Goal: Navigation & Orientation: Find specific page/section

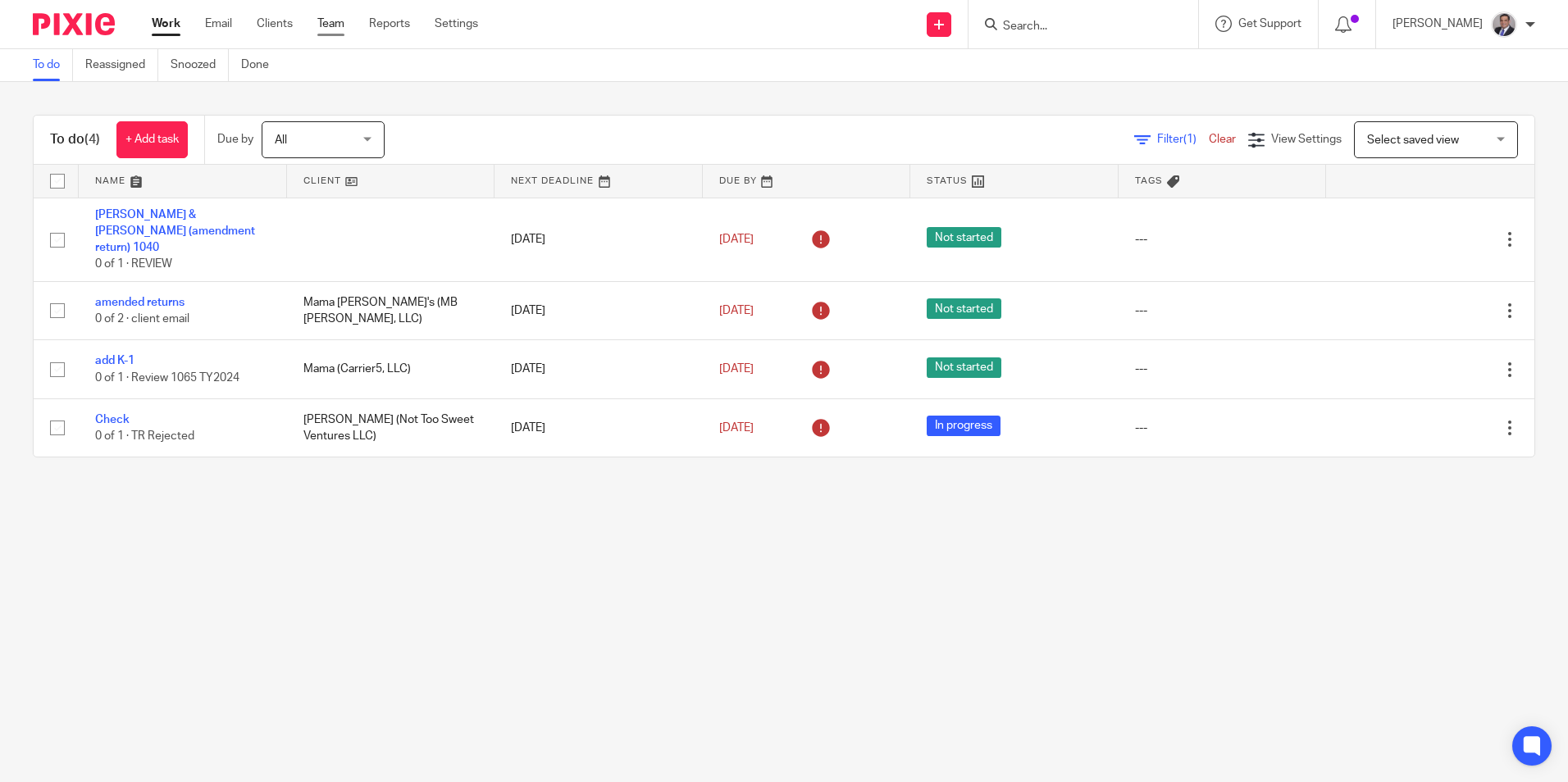
click at [331, 26] on link "Team" at bounding box center [331, 24] width 27 height 17
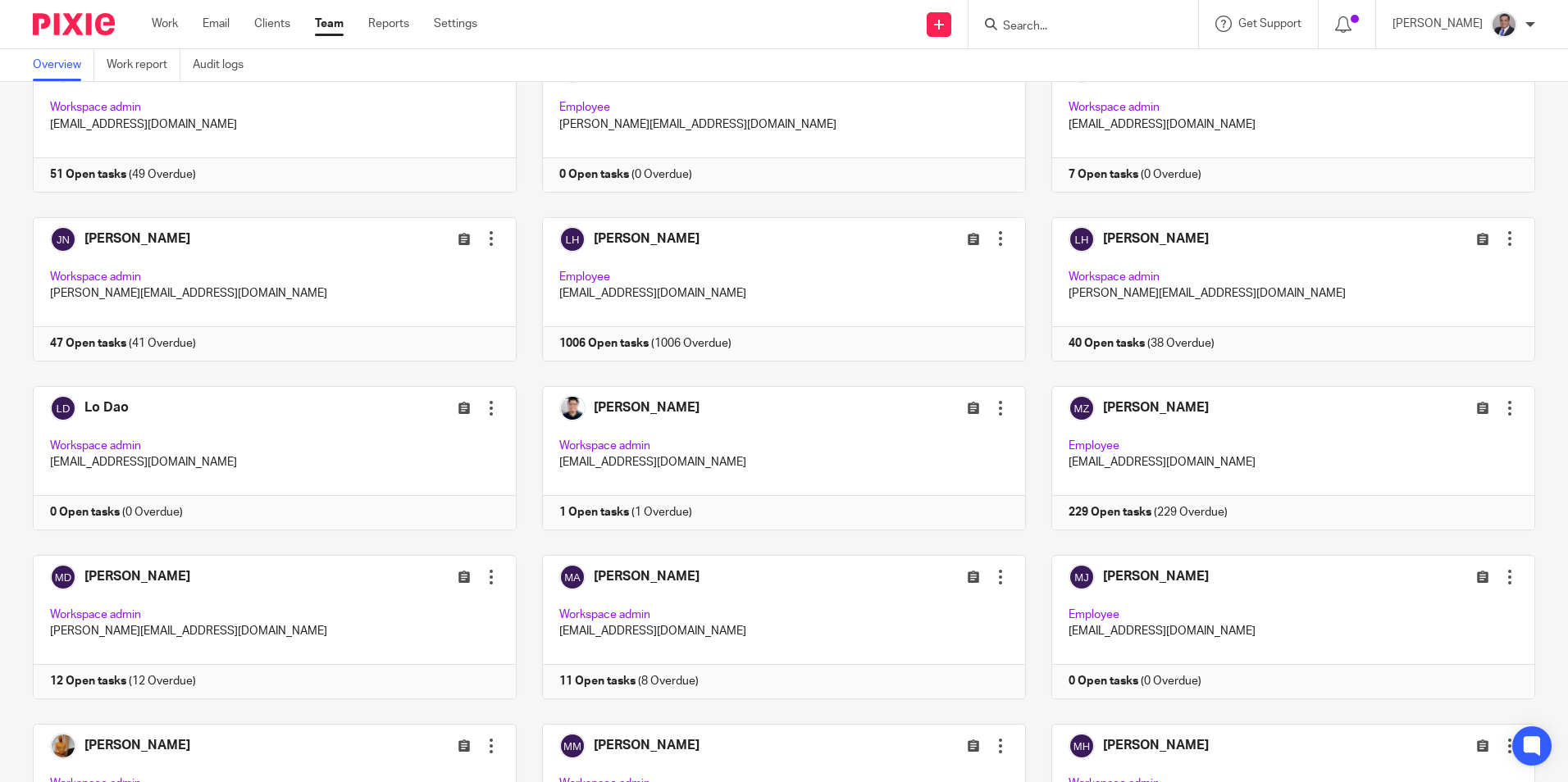
scroll to position [1476, 0]
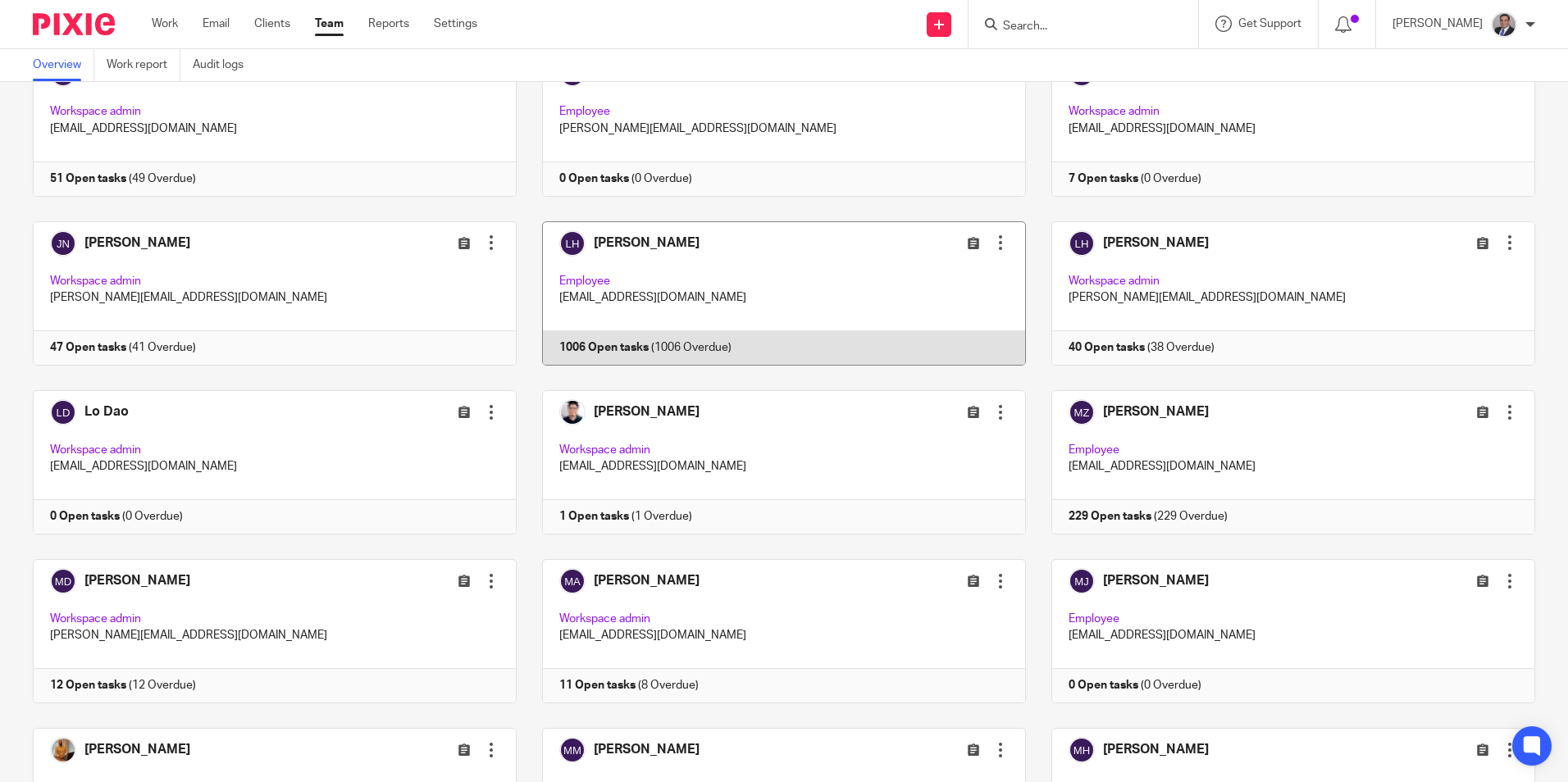
click at [601, 247] on link at bounding box center [772, 293] width 510 height 144
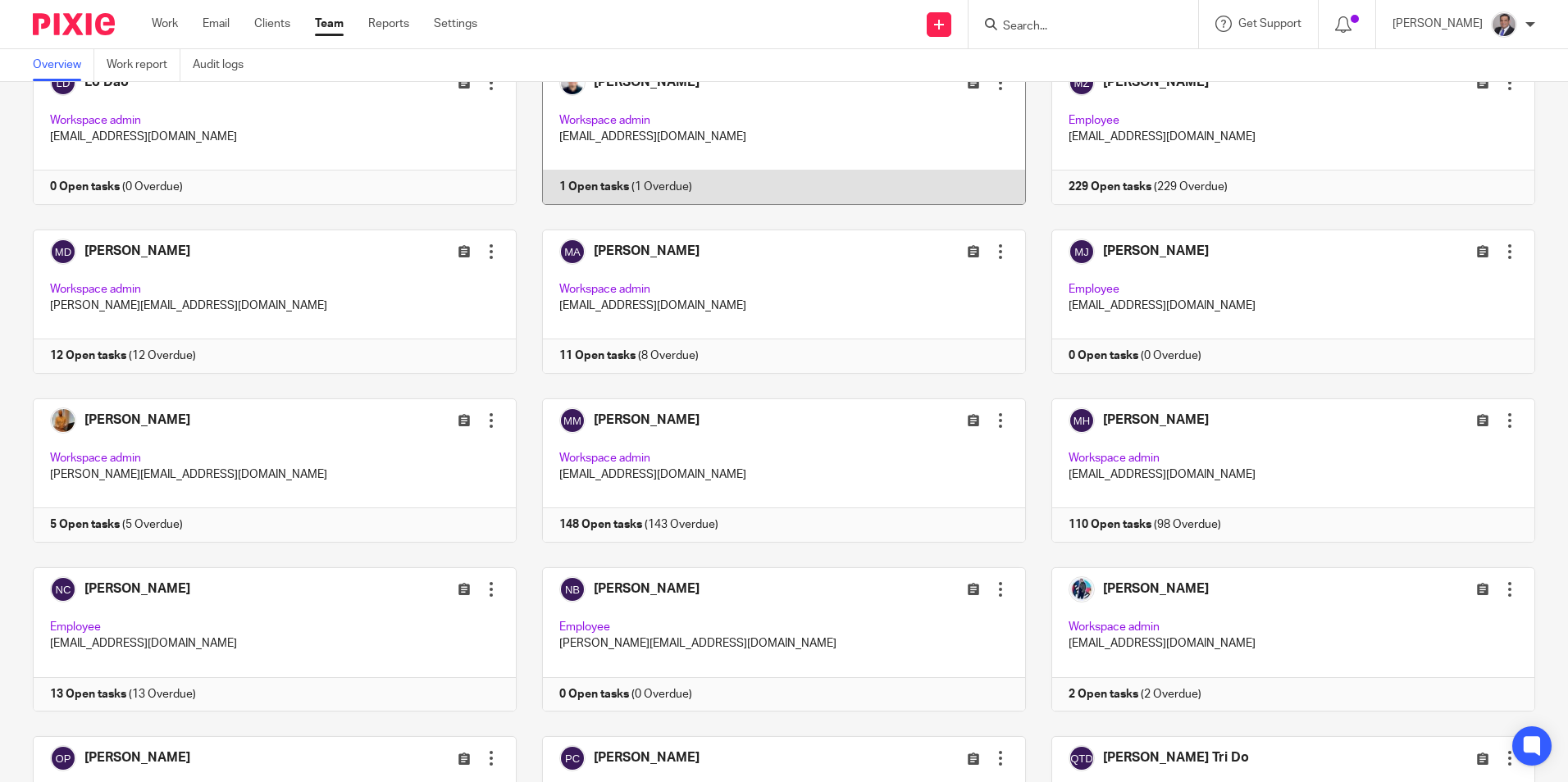
scroll to position [1804, 0]
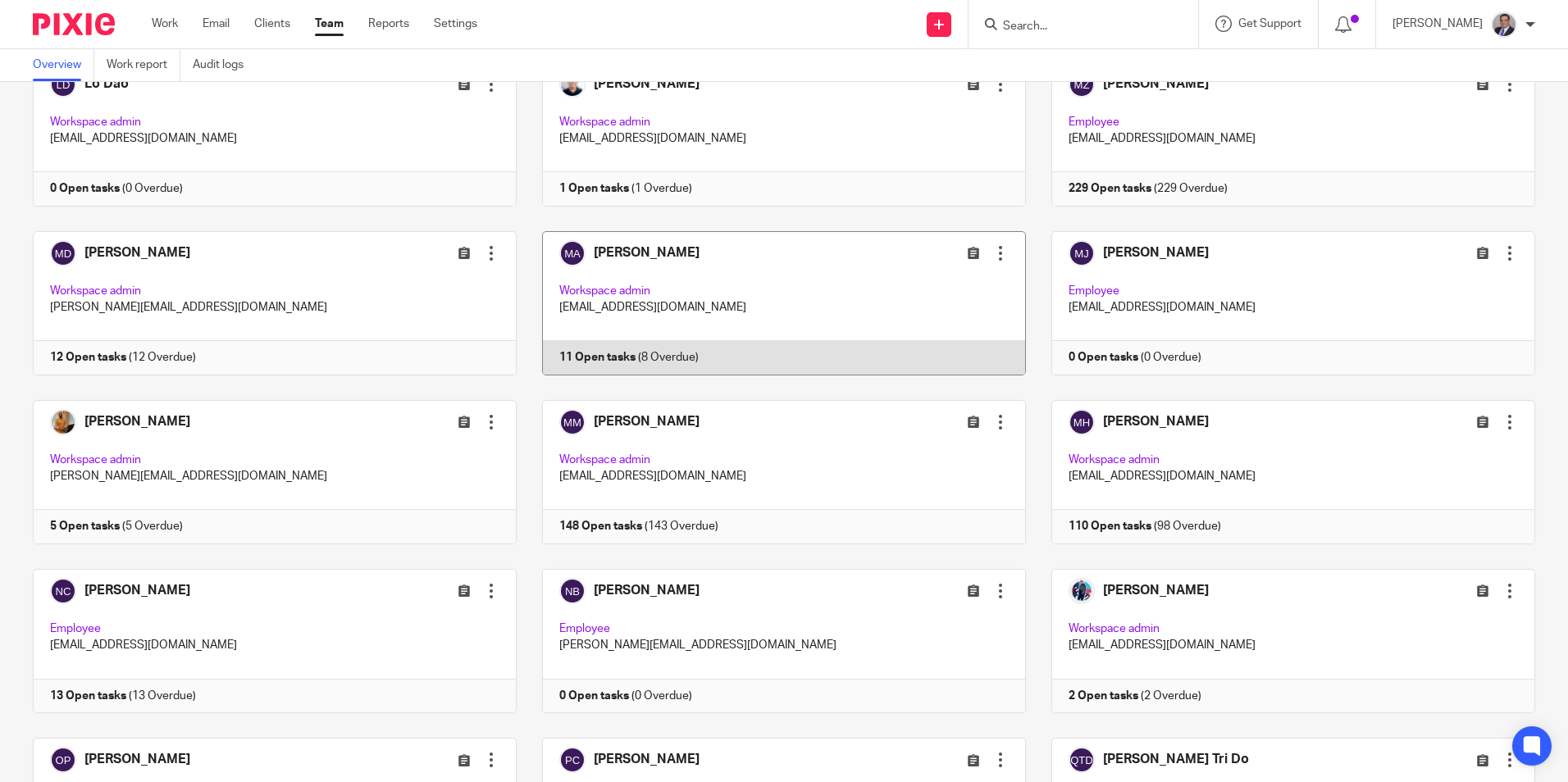
click at [624, 257] on link at bounding box center [772, 303] width 510 height 144
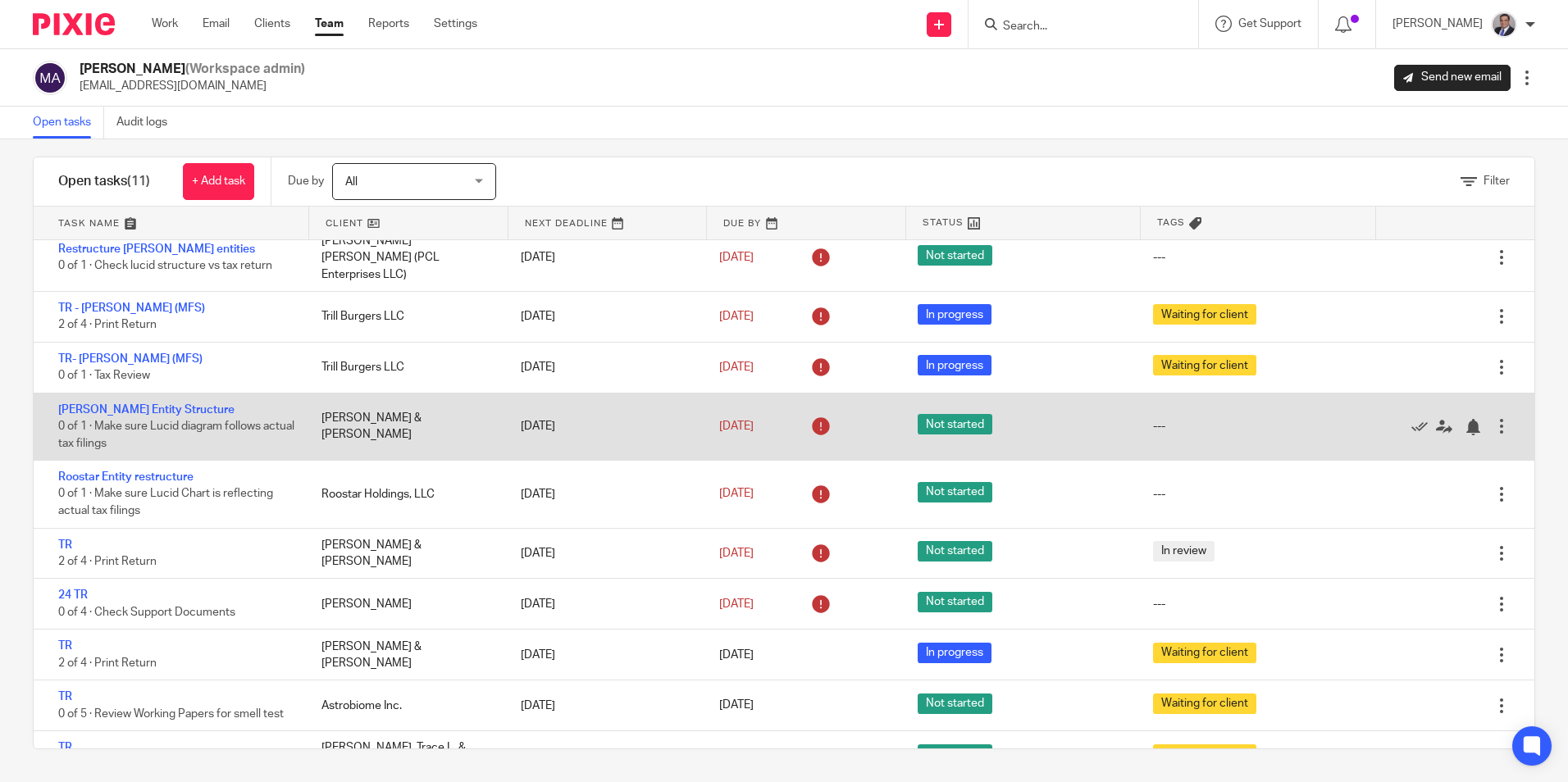
scroll to position [1, 0]
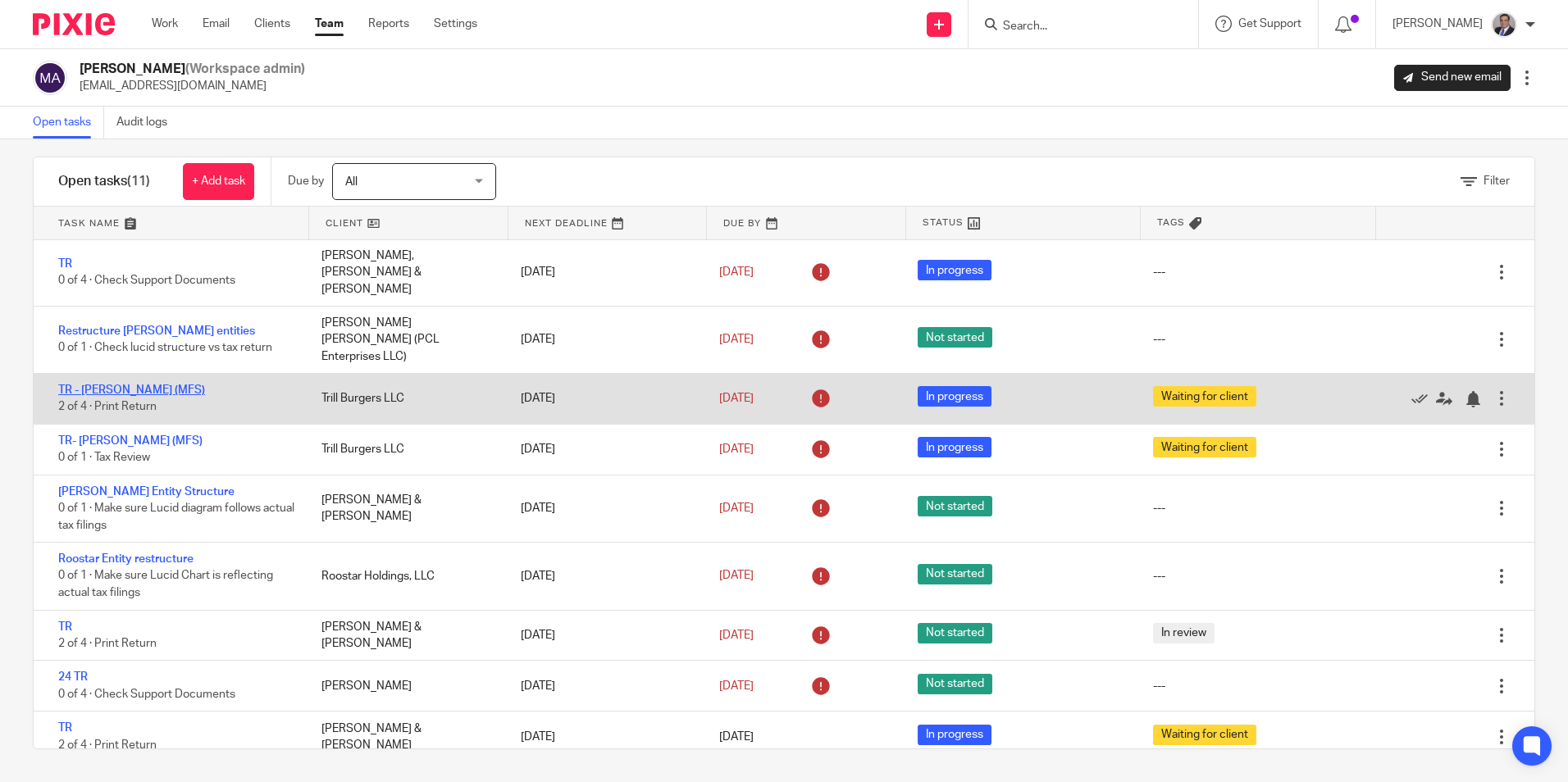
click at [128, 385] on link "TR - Nick Scurfield (MFS)" at bounding box center [132, 391] width 147 height 12
